Goal: Task Accomplishment & Management: Manage account settings

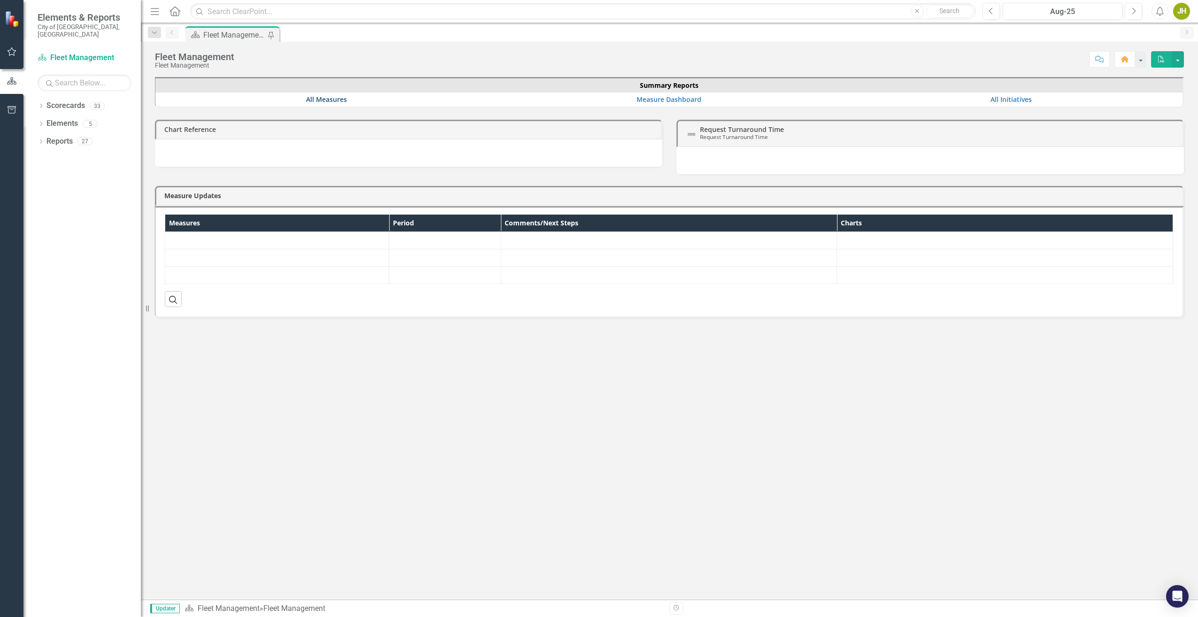
click at [330, 98] on link "All Measures" at bounding box center [326, 99] width 41 height 9
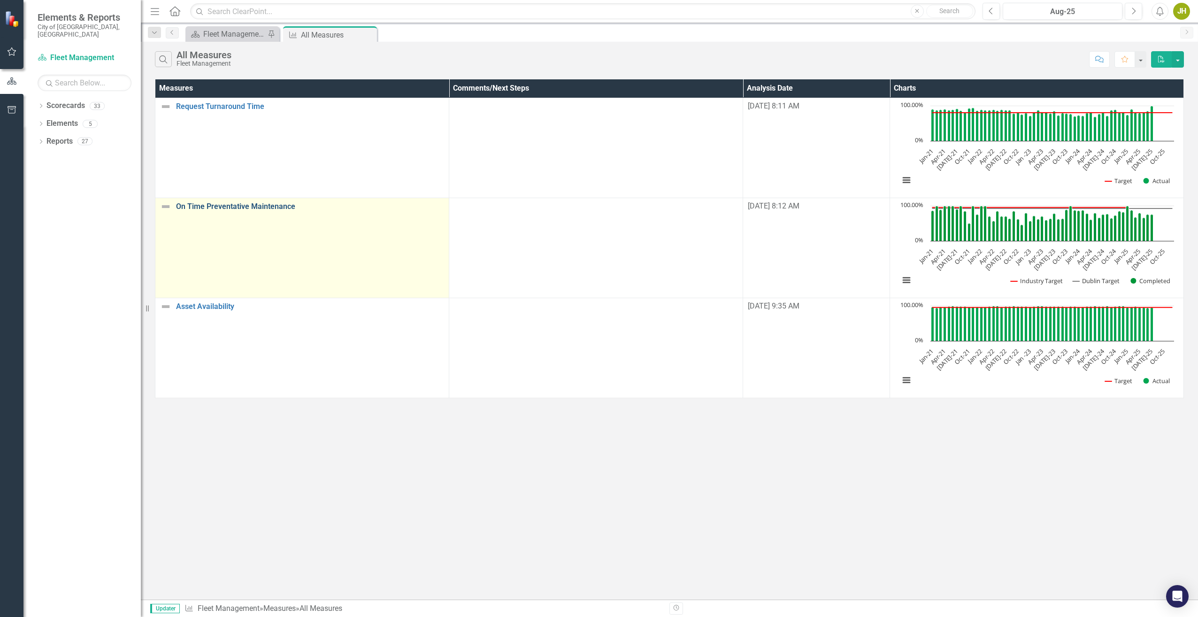
click at [222, 207] on link "On Time Preventative Maintenance" at bounding box center [310, 206] width 268 height 8
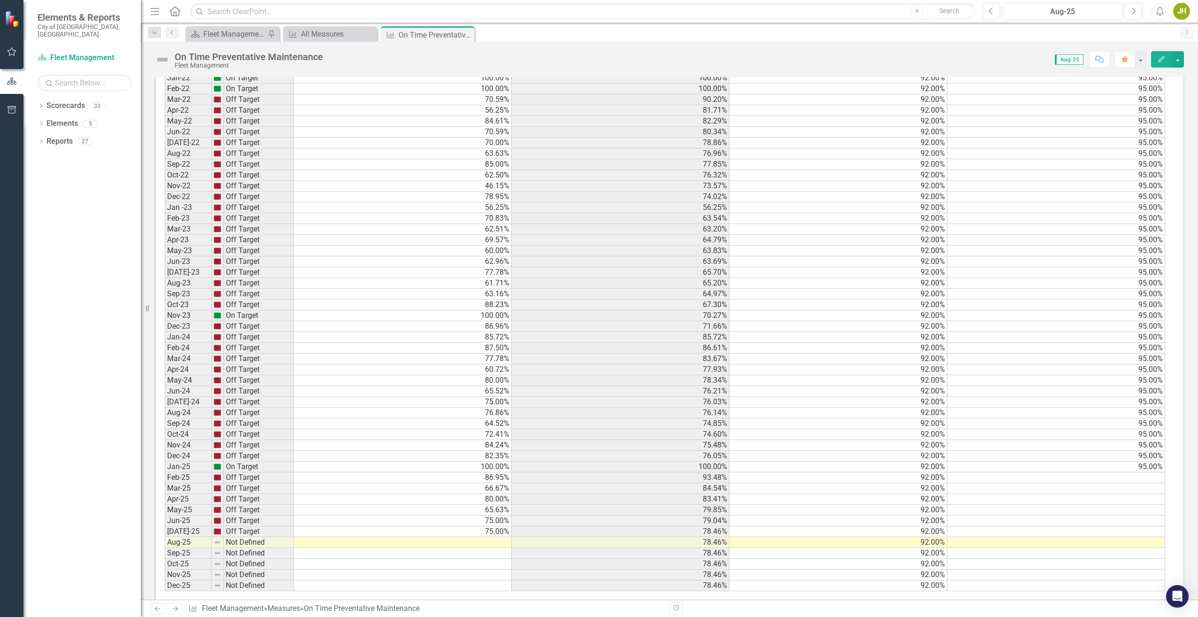
scroll to position [686, 0]
click at [324, 543] on td at bounding box center [403, 541] width 218 height 11
click at [326, 544] on td at bounding box center [403, 541] width 218 height 11
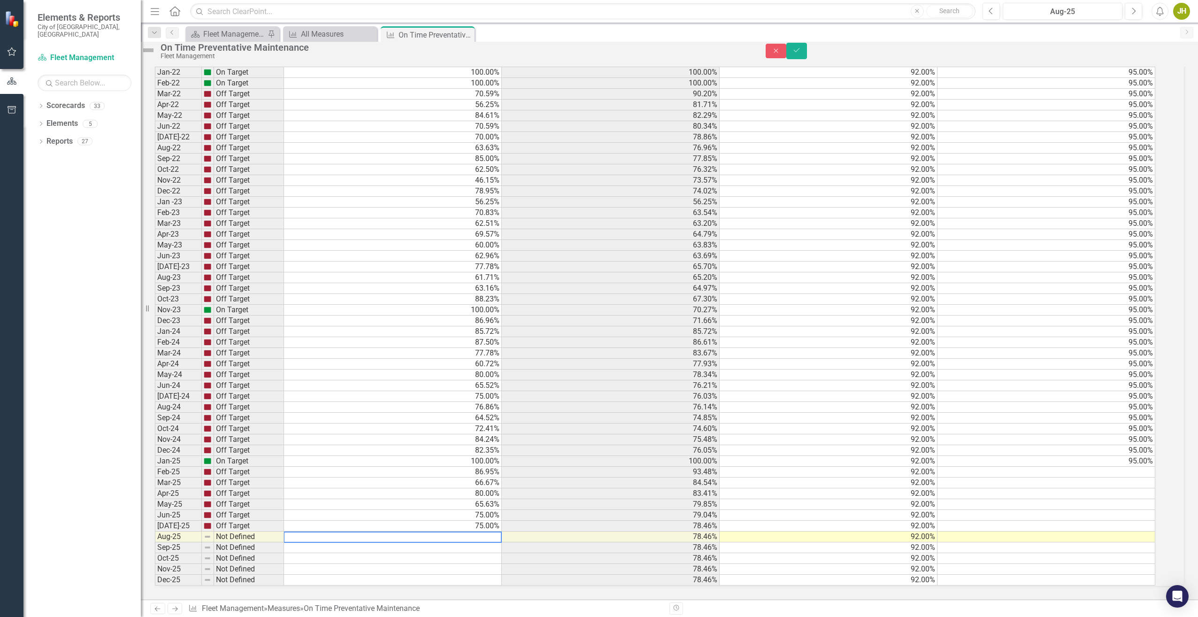
click at [326, 543] on textarea at bounding box center [393, 537] width 218 height 11
type textarea "90.90"
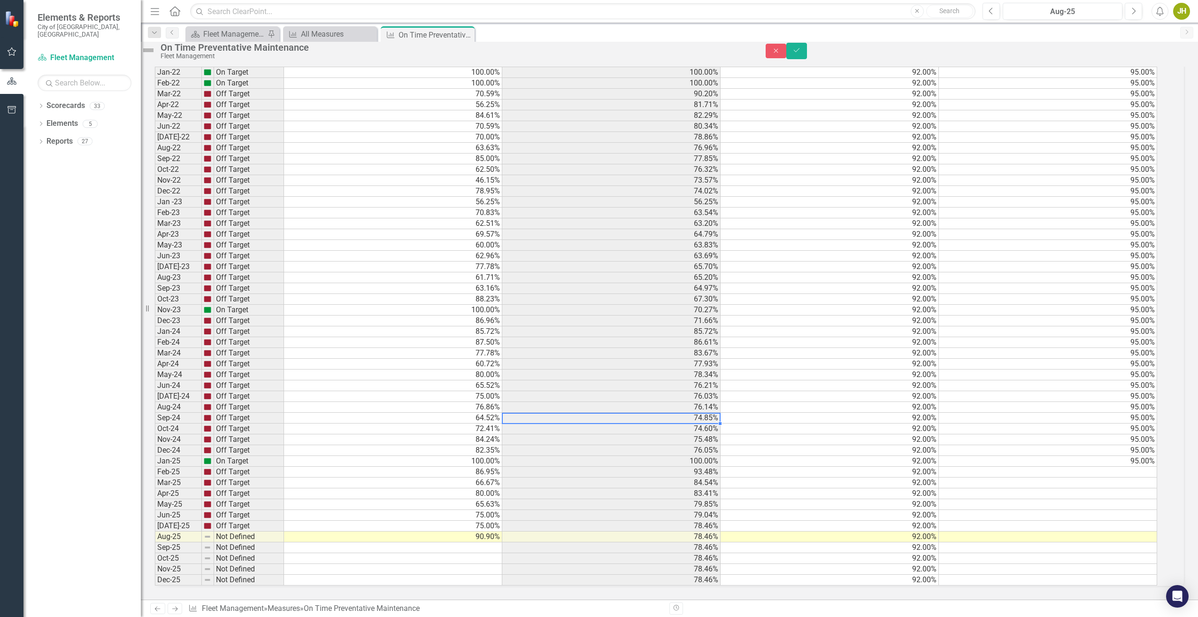
click at [590, 422] on td "74.85%" at bounding box center [611, 418] width 218 height 11
click at [607, 52] on icon "Save" at bounding box center [797, 50] width 8 height 7
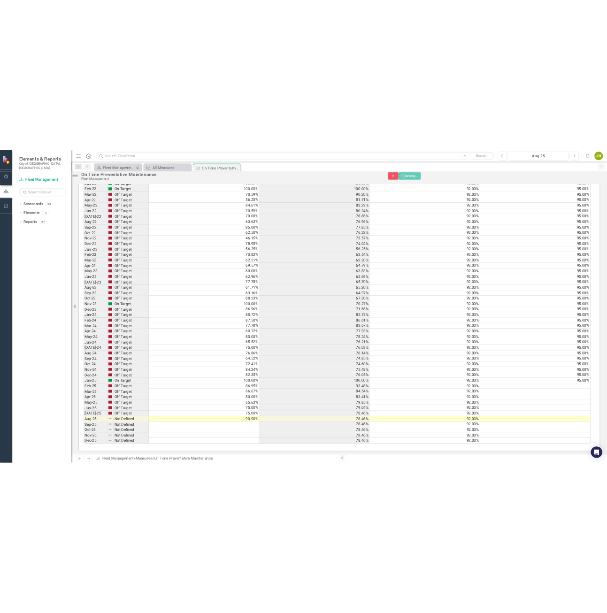
scroll to position [686, 0]
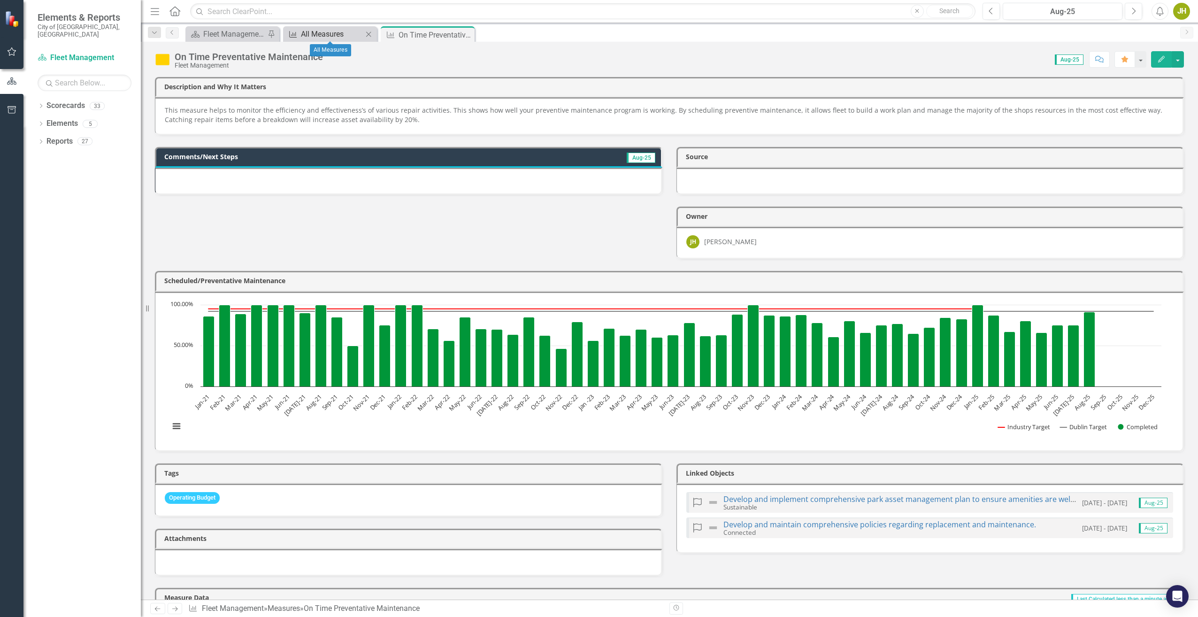
click at [324, 33] on div "All Measures" at bounding box center [332, 34] width 62 height 12
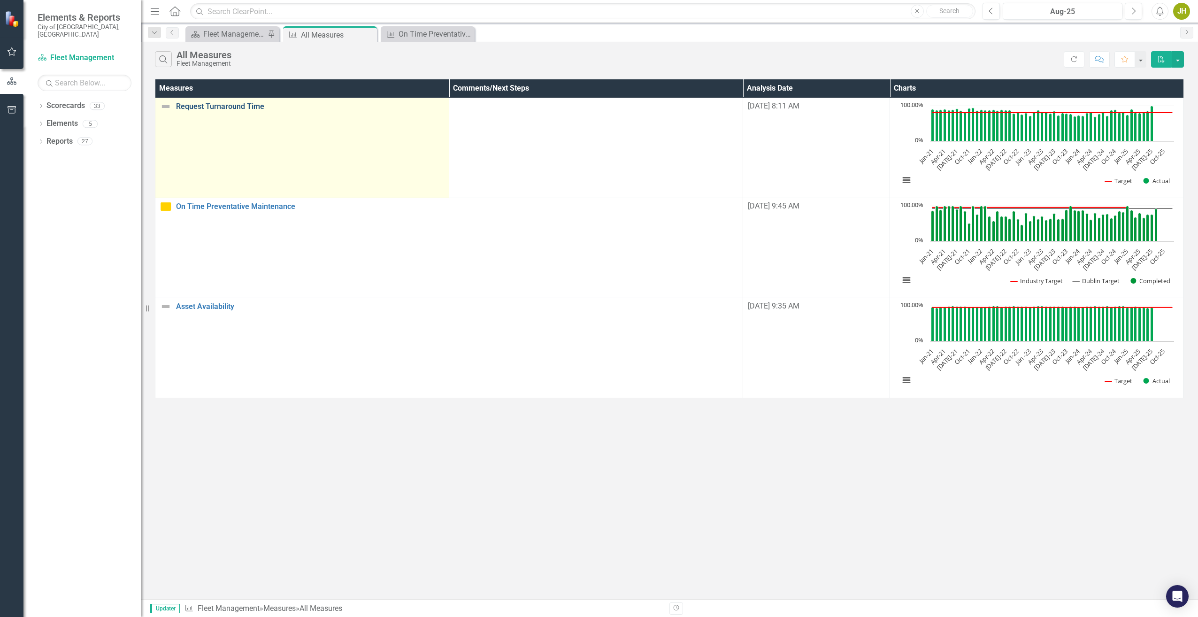
click at [225, 104] on link "Request Turnaround Time" at bounding box center [310, 106] width 268 height 8
